Goal: Transaction & Acquisition: Purchase product/service

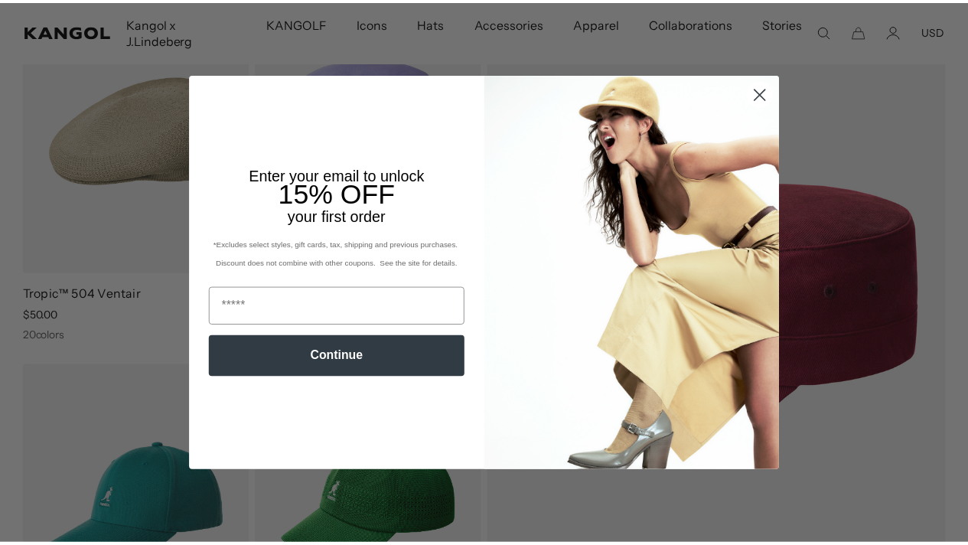
scroll to position [0, 315]
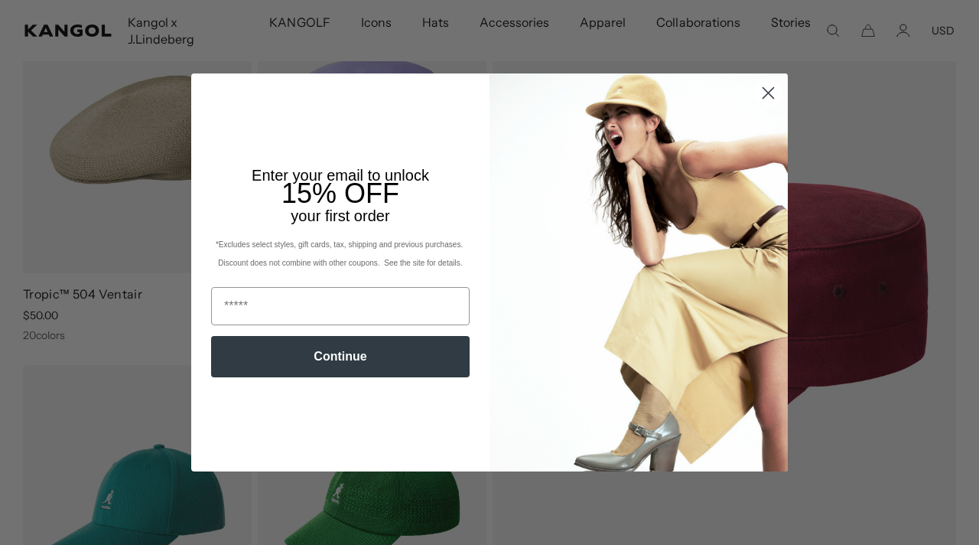
click at [762, 90] on circle "Close dialog" at bounding box center [768, 92] width 25 height 25
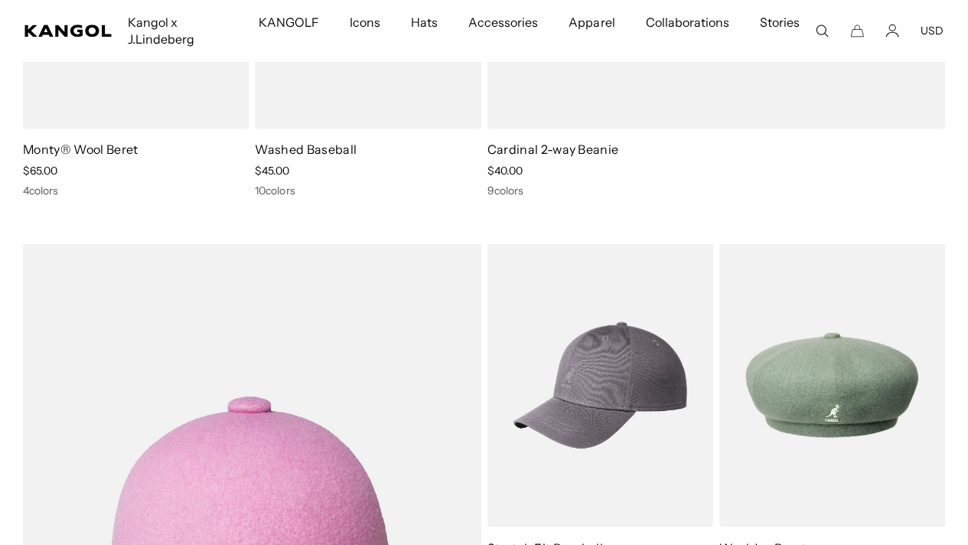
scroll to position [0, 0]
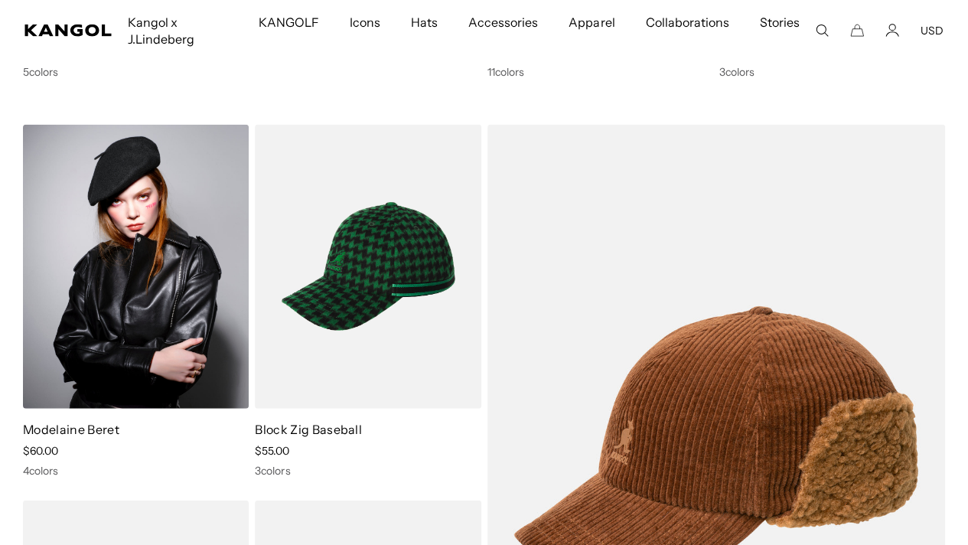
click at [174, 381] on img at bounding box center [136, 267] width 226 height 284
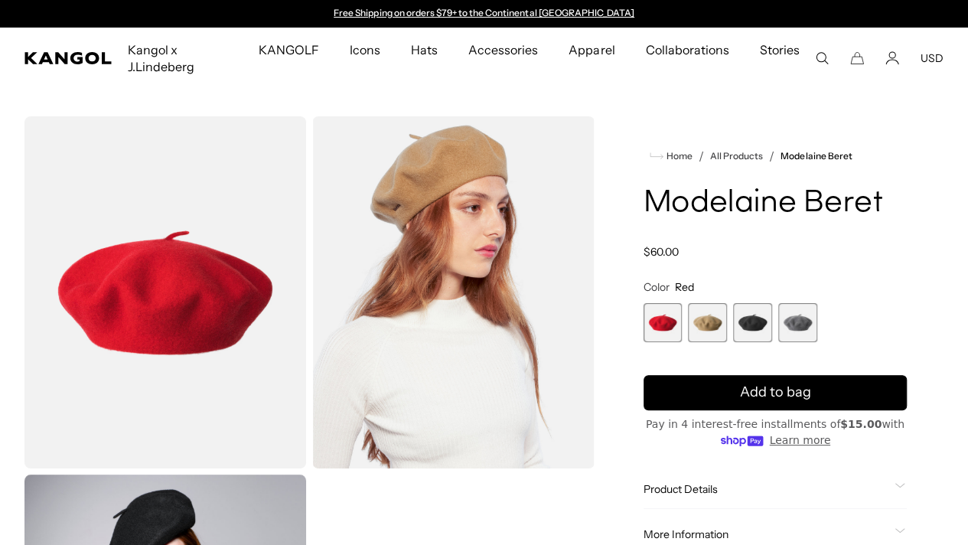
click at [727, 342] on span "2 of 4" at bounding box center [707, 322] width 39 height 39
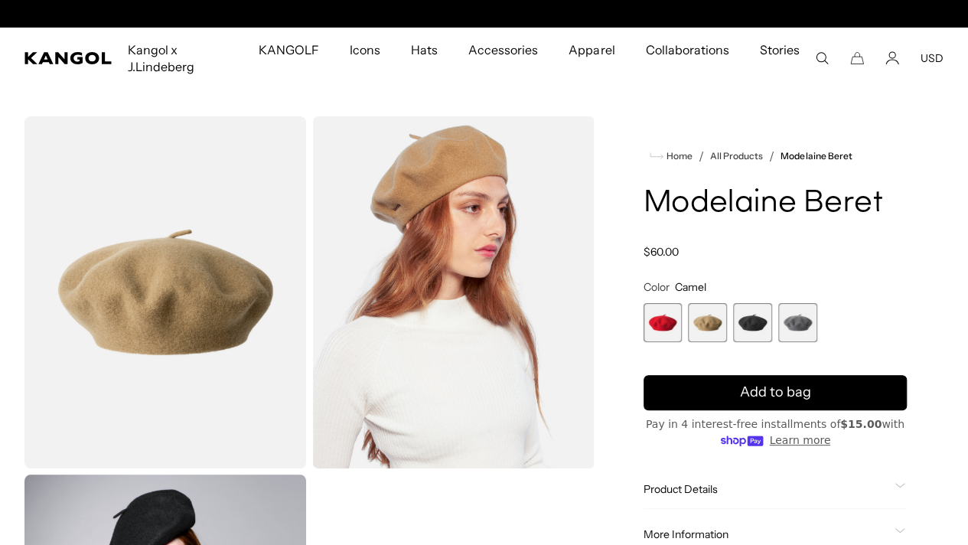
scroll to position [0, 315]
click at [761, 342] on span "3 of 4" at bounding box center [752, 322] width 39 height 39
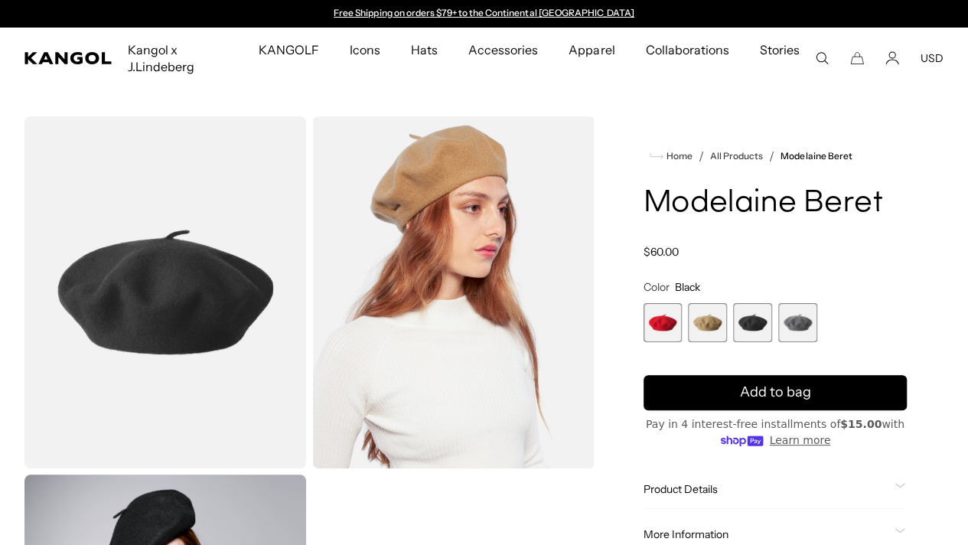
click at [726, 342] on span "2 of 4" at bounding box center [707, 322] width 39 height 39
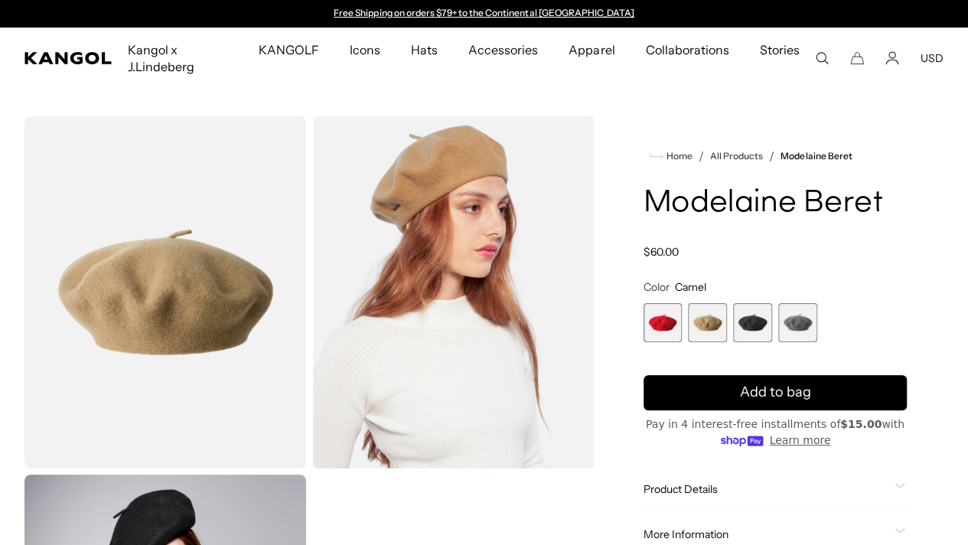
click at [757, 342] on span "3 of 4" at bounding box center [752, 322] width 39 height 39
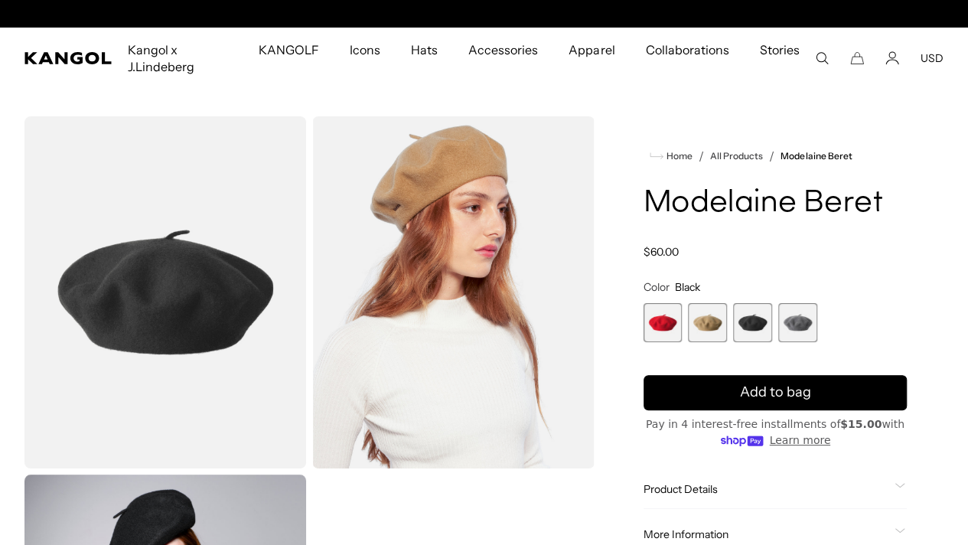
scroll to position [0, 315]
click at [797, 342] on span "4 of 4" at bounding box center [797, 322] width 39 height 39
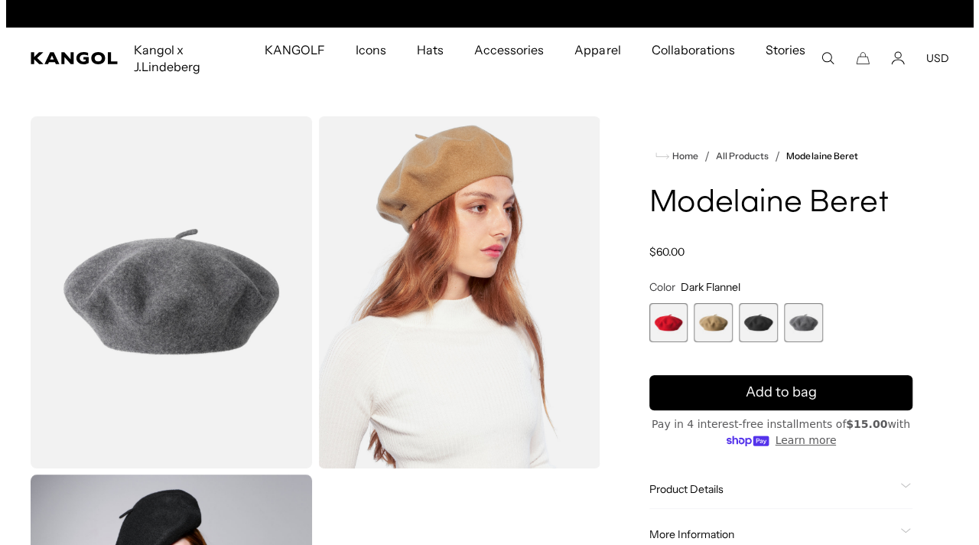
scroll to position [0, 315]
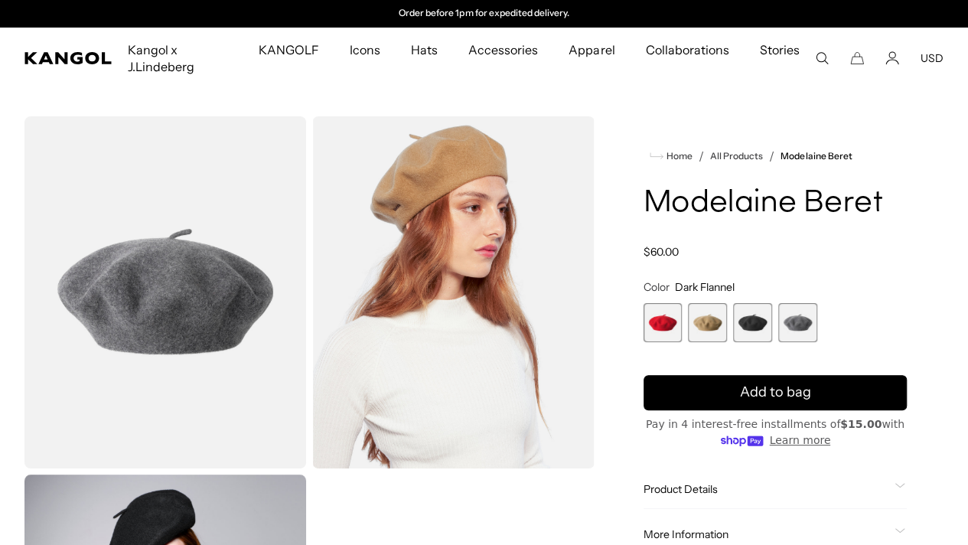
click at [820, 57] on icon "Search here" at bounding box center [822, 58] width 14 height 14
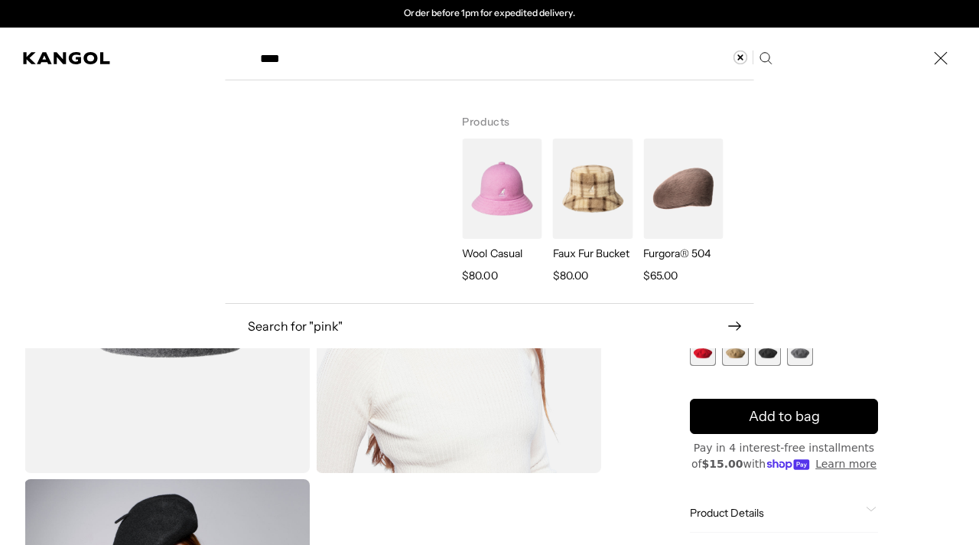
type input "****"
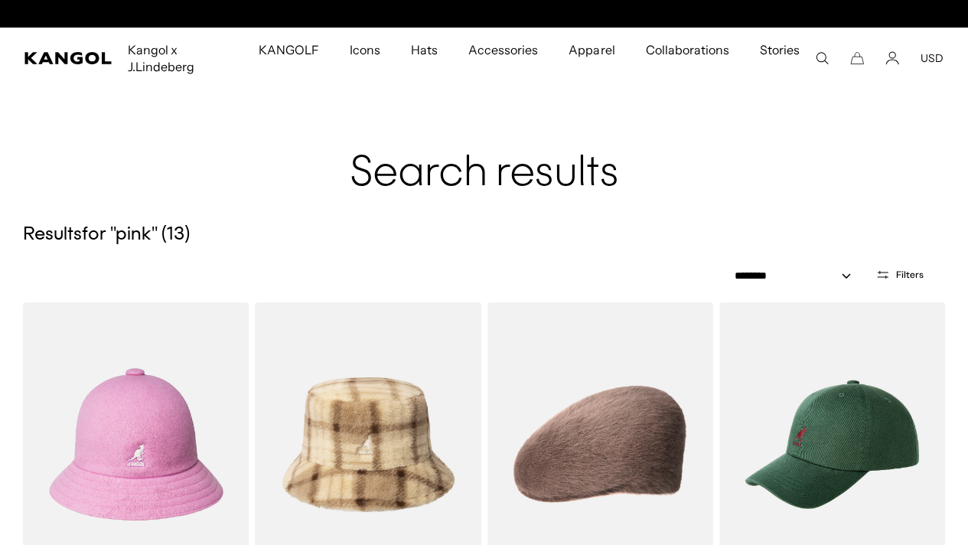
scroll to position [0, 315]
